Goal: Task Accomplishment & Management: Manage account settings

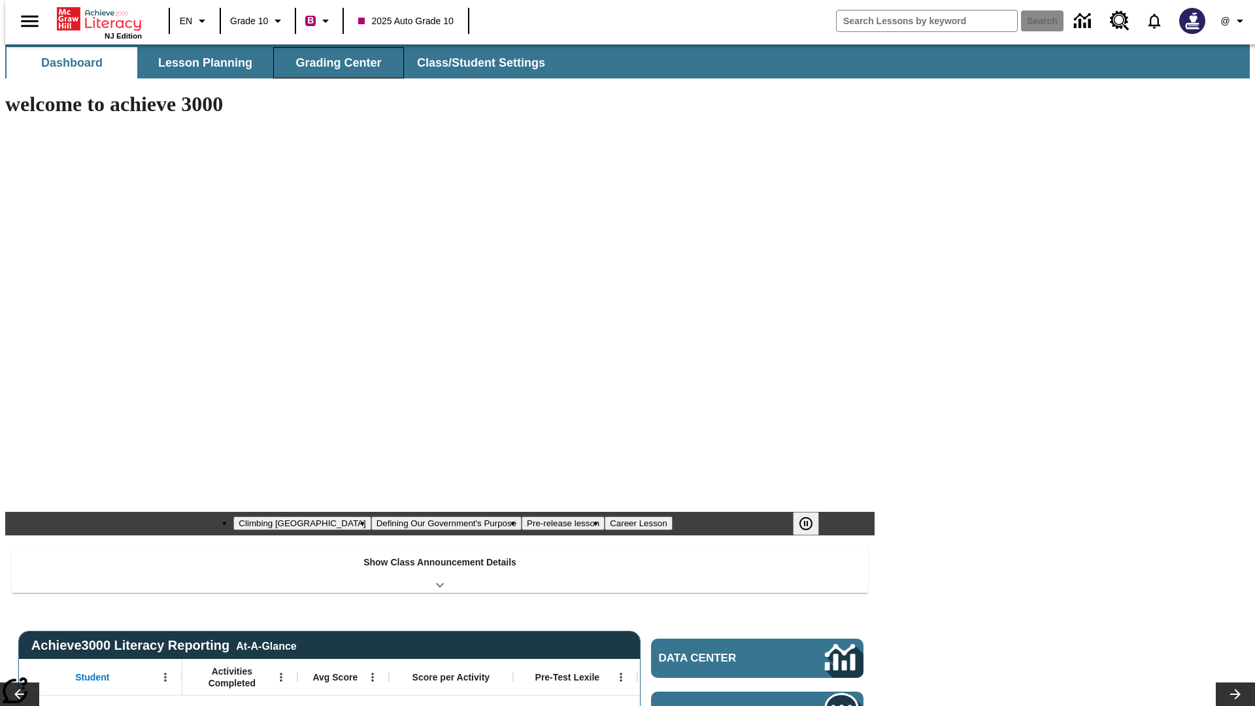
click at [333, 63] on button "Grading Center" at bounding box center [338, 62] width 131 height 31
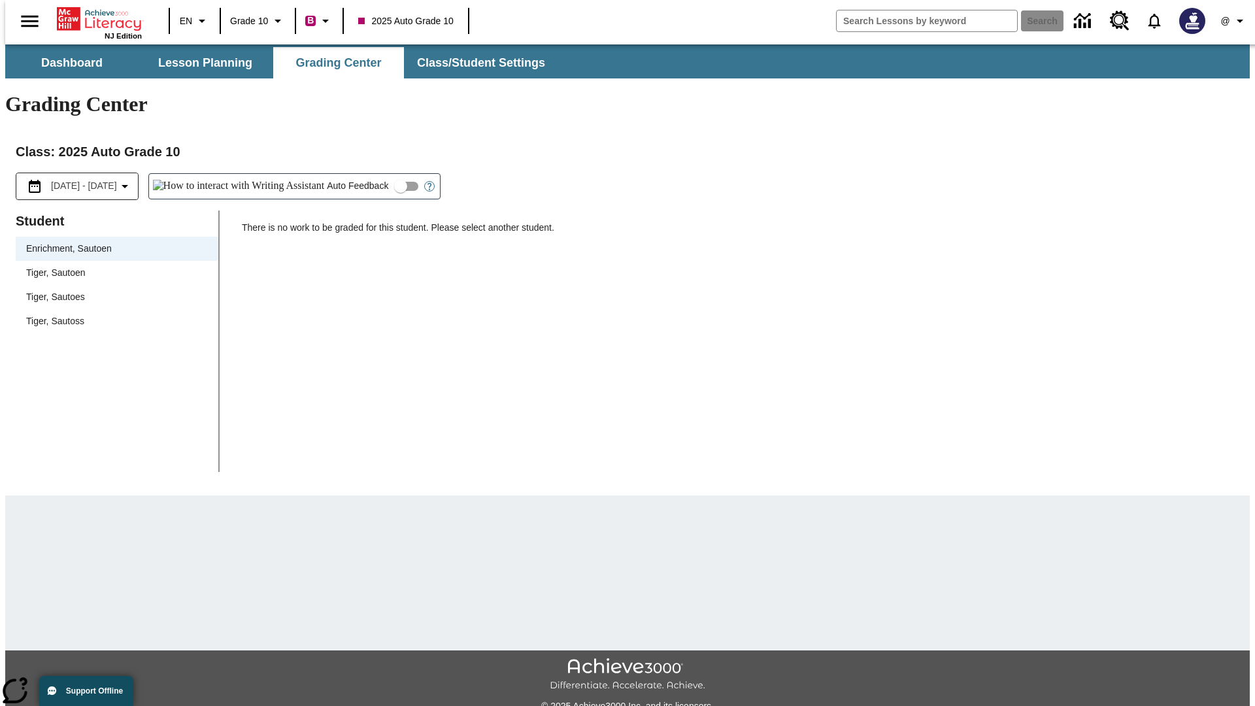
click at [112, 266] on span "Tiger, Sautoen" at bounding box center [117, 273] width 182 height 14
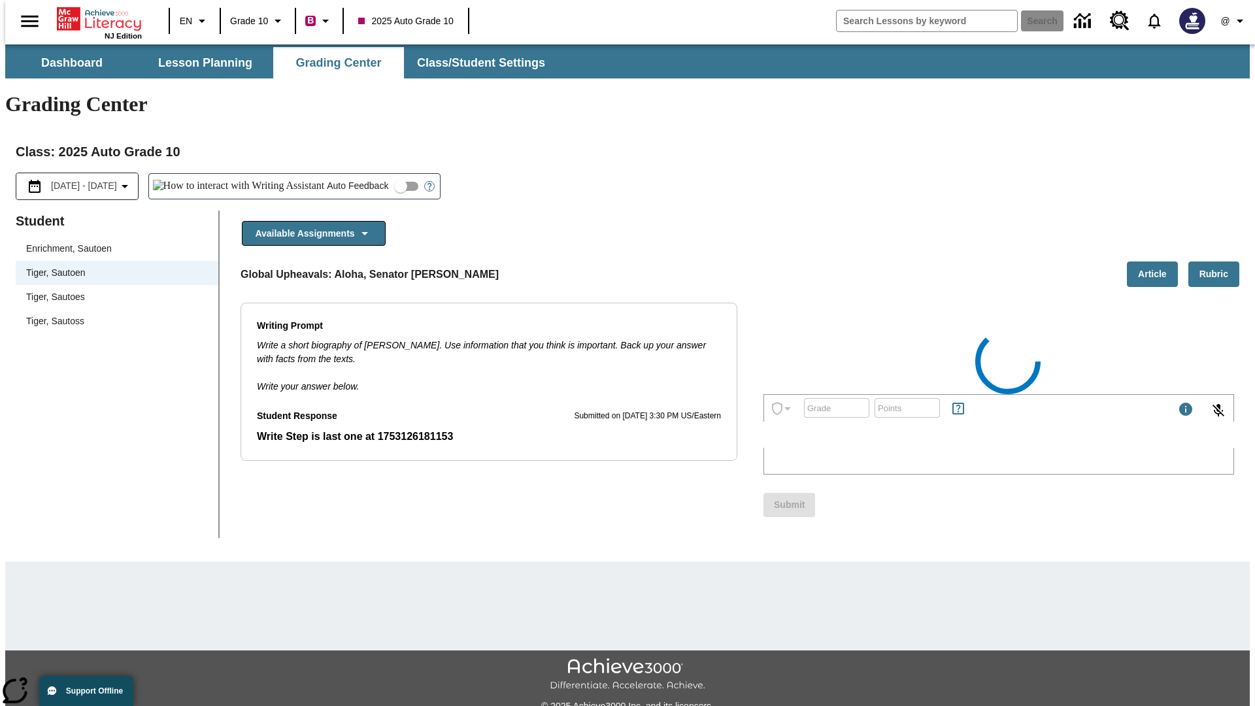
click at [363, 174] on input "Auto Feedback" at bounding box center [400, 186] width 74 height 25
checkbox input "true"
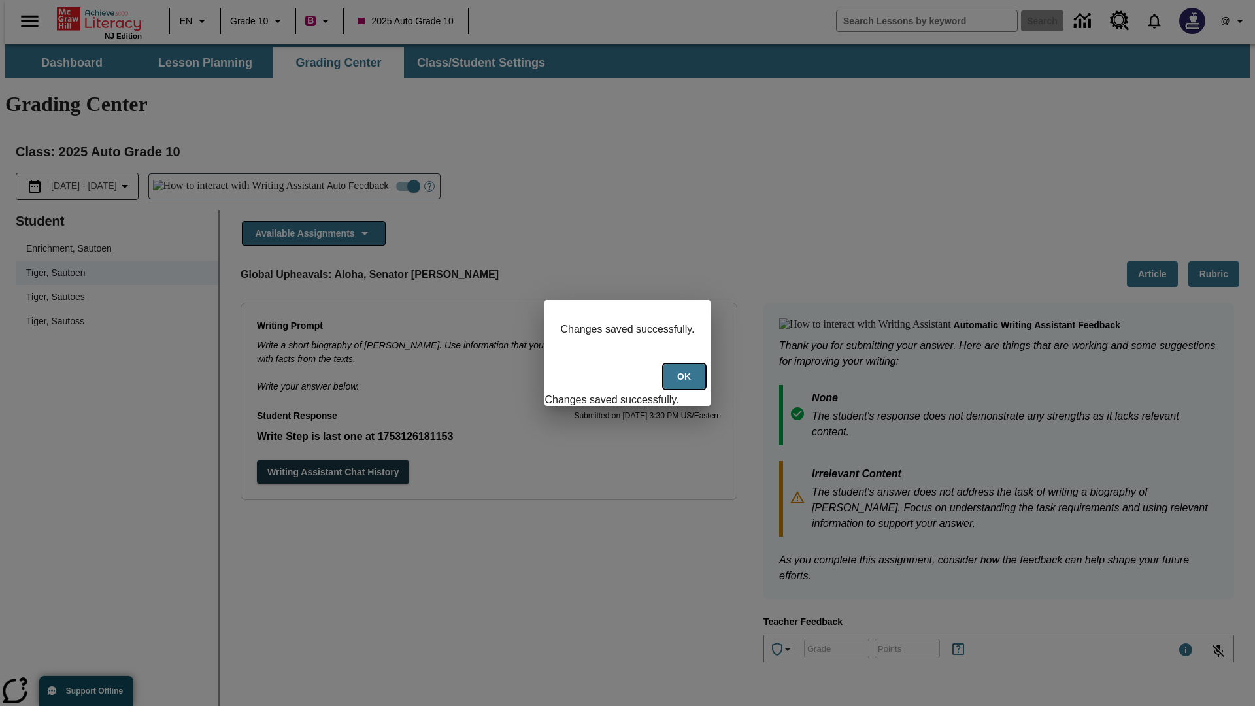
click at [685, 384] on button "Ok" at bounding box center [684, 376] width 42 height 25
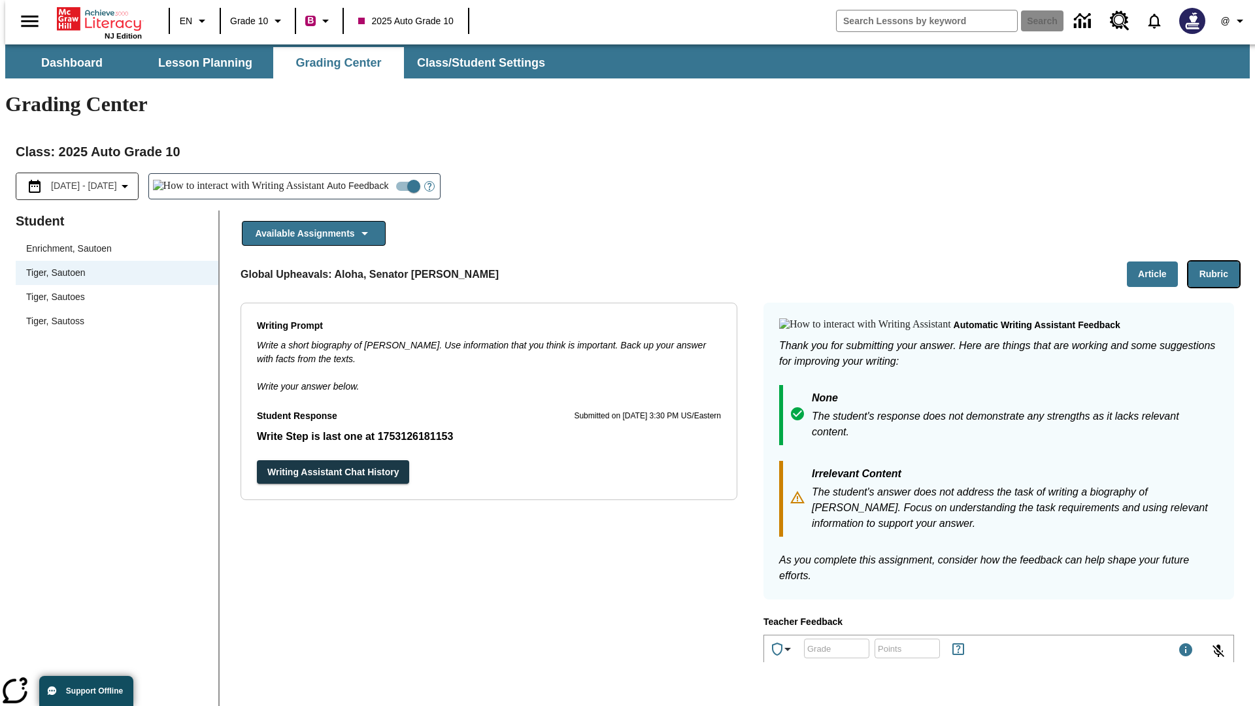
click at [1219, 261] on button "Rubric" at bounding box center [1213, 273] width 51 height 25
click at [1157, 261] on button "Article" at bounding box center [1152, 273] width 51 height 25
click at [194, 21] on icon "Language: EN, Select a language" at bounding box center [202, 21] width 16 height 16
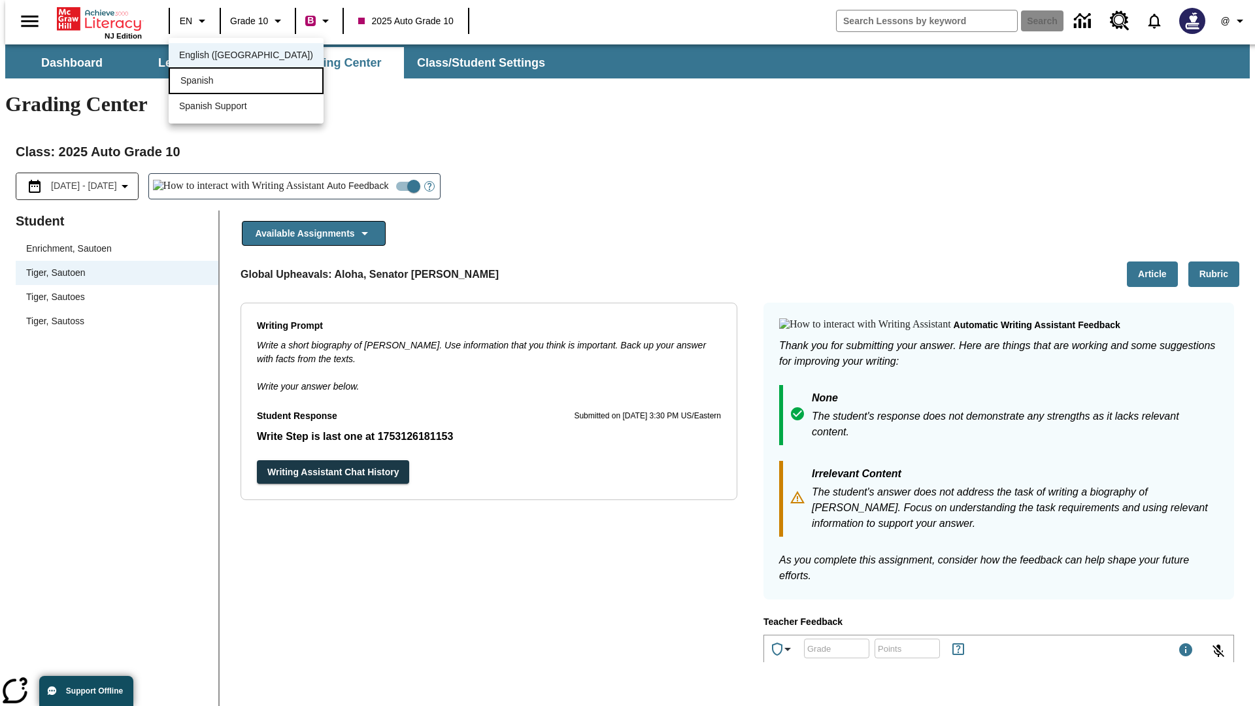
click at [218, 82] on div "Spanish" at bounding box center [246, 80] width 155 height 27
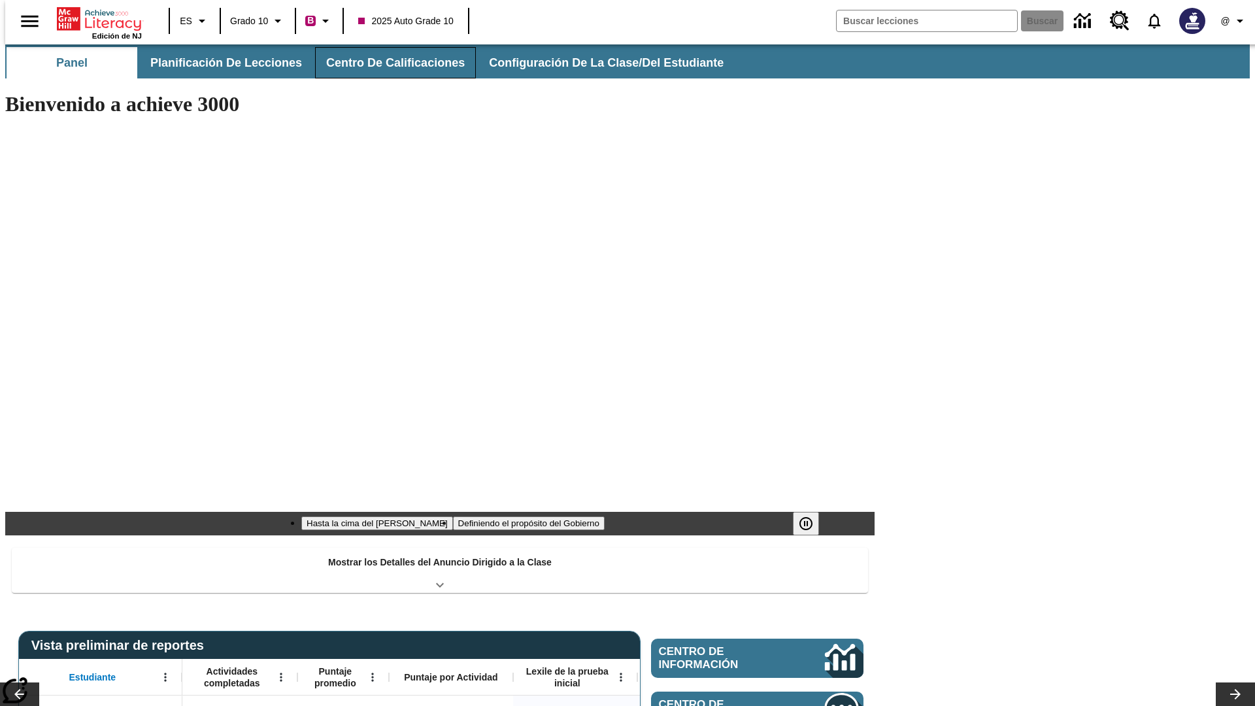
click at [384, 63] on button "Centro de calificaciones" at bounding box center [395, 62] width 161 height 31
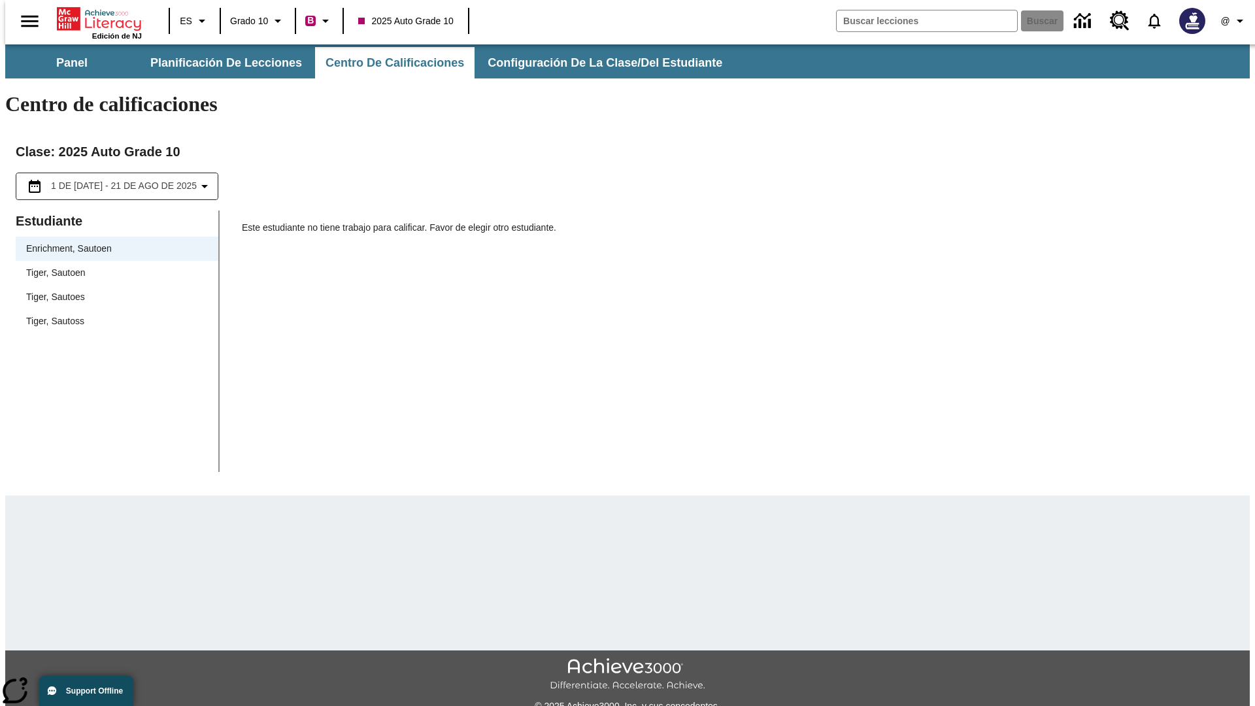
click at [112, 266] on span "Tiger, Sautoen" at bounding box center [117, 273] width 182 height 14
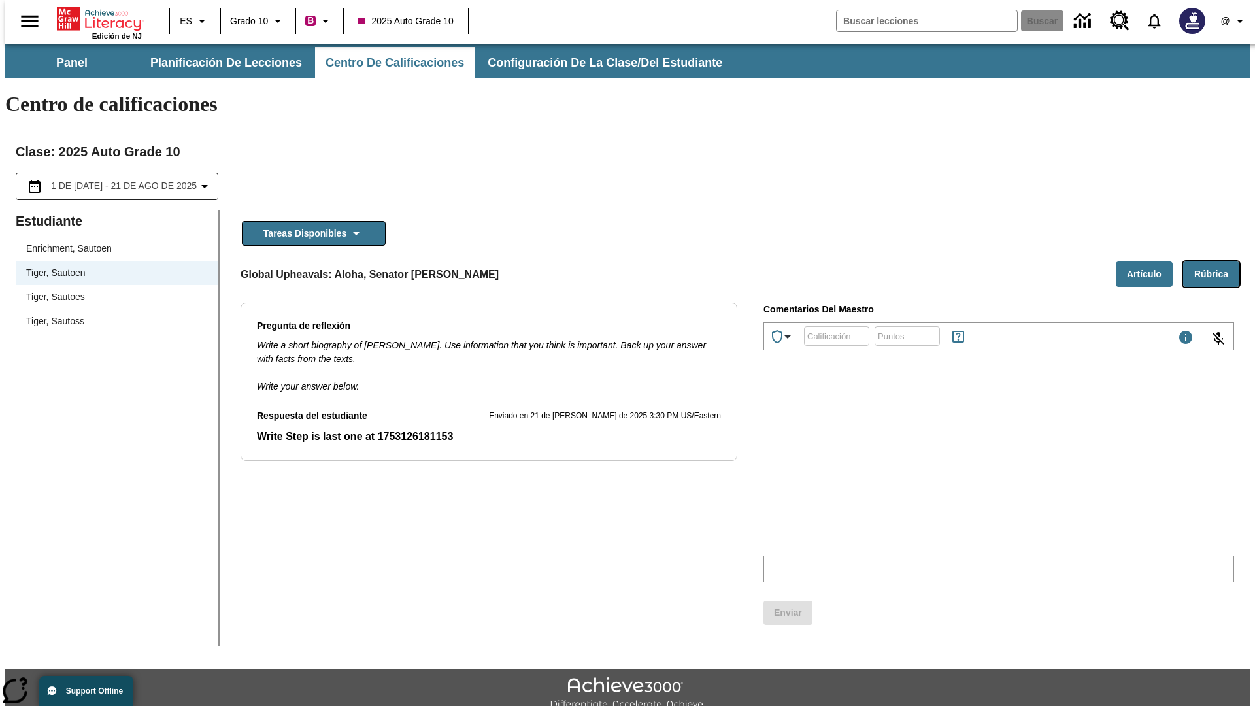
click at [1216, 261] on button "Rúbrica" at bounding box center [1211, 273] width 56 height 25
click at [1149, 261] on button "Artículo" at bounding box center [1143, 273] width 57 height 25
